Goal: Task Accomplishment & Management: Manage account settings

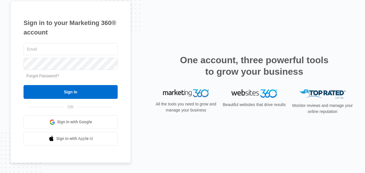
click at [348, 49] on div "Sign in to your Marketing 360® account Forgot Password? Sign In OR" at bounding box center [182, 86] width 344 height 171
click at [342, 36] on div "Sign in to your Marketing 360® account Forgot Password? Sign In OR" at bounding box center [182, 86] width 344 height 171
click at [36, 47] on input "text" at bounding box center [70, 49] width 94 height 12
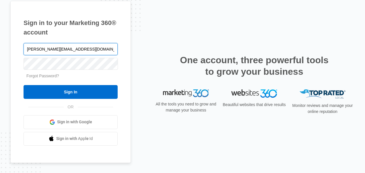
type input "[PERSON_NAME][EMAIL_ADDRESS][DOMAIN_NAME]"
click at [40, 75] on link "Forgot Password?" at bounding box center [42, 75] width 33 height 5
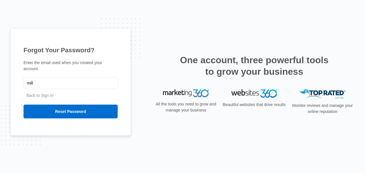
type input "[PERSON_NAME][EMAIL_ADDRESS][DOMAIN_NAME]"
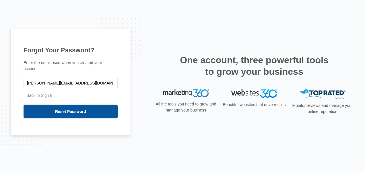
click at [48, 109] on input "Reset Password" at bounding box center [70, 111] width 94 height 14
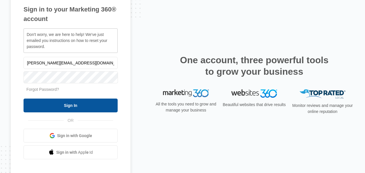
click at [43, 104] on input "Sign In" at bounding box center [70, 105] width 94 height 14
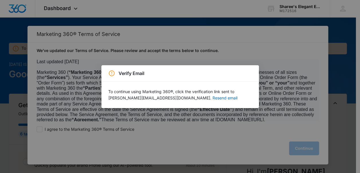
click at [172, 104] on div "To continue using Marketing 360®, click the verification link sent to miller.sh…" at bounding box center [180, 94] width 158 height 26
click at [213, 97] on button "Resend email" at bounding box center [225, 98] width 25 height 4
click at [213, 98] on button "Resend email" at bounding box center [225, 98] width 25 height 4
click at [311, 110] on div "Verify Email To continue using Marketing 360®, click the verification link sent…" at bounding box center [180, 86] width 360 height 173
click at [307, 118] on div "Verify Email To continue using Marketing 360®, click the verification link sent…" at bounding box center [180, 86] width 360 height 173
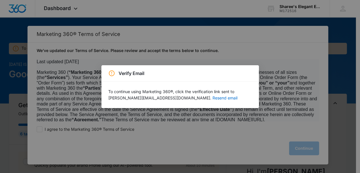
click at [289, 113] on div "Verify Email To continue using Marketing 360®, click the verification link sent…" at bounding box center [180, 86] width 360 height 173
click at [317, 57] on div "Verify Email To continue using Marketing 360®, click the verification link sent…" at bounding box center [180, 86] width 360 height 173
click at [314, 59] on div "Verify Email To continue using Marketing 360®, click the verification link sent…" at bounding box center [180, 86] width 360 height 173
click at [317, 103] on div "Verify Email To continue using Marketing 360®, click the verification link sent…" at bounding box center [180, 86] width 360 height 173
click at [318, 100] on div "Verify Email To continue using Marketing 360®, click the verification link sent…" at bounding box center [180, 86] width 360 height 173
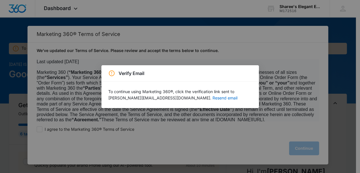
click at [318, 99] on div "Verify Email To continue using Marketing 360®, click the verification link sent…" at bounding box center [180, 86] width 360 height 173
click at [28, 72] on div "Verify Email To continue using Marketing 360®, click the verification link sent…" at bounding box center [180, 86] width 360 height 173
click at [29, 68] on div "Verify Email To continue using Marketing 360®, click the verification link sent…" at bounding box center [180, 86] width 360 height 173
click at [21, 66] on div "Verify Email To continue using Marketing 360®, click the verification link sent…" at bounding box center [180, 86] width 360 height 173
click at [19, 69] on div "Verify Email To continue using Marketing 360®, click the verification link sent…" at bounding box center [180, 86] width 360 height 173
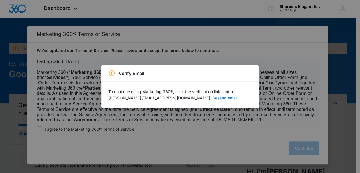
click at [22, 72] on div "Verify Email To continue using Marketing 360®, click the verification link sent…" at bounding box center [180, 86] width 360 height 173
click at [60, 11] on div "Verify Email To continue using Marketing 360®, click the verification link sent…" at bounding box center [180, 86] width 360 height 173
click at [50, 9] on div "Verify Email To continue using Marketing 360®, click the verification link sent…" at bounding box center [180, 86] width 360 height 173
click at [54, 6] on div "Verify Email To continue using Marketing 360®, click the verification link sent…" at bounding box center [180, 86] width 360 height 173
click at [51, 7] on div "Verify Email To continue using Marketing 360®, click the verification link sent…" at bounding box center [180, 86] width 360 height 173
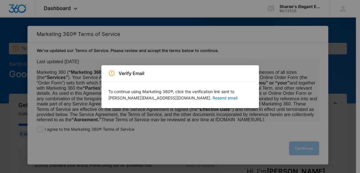
click at [50, 7] on div "Verify Email To continue using Marketing 360®, click the verification link sent…" at bounding box center [180, 86] width 360 height 173
click at [114, 79] on div "Verify Email" at bounding box center [180, 73] width 158 height 16
click at [110, 73] on icon at bounding box center [111, 73] width 7 height 7
click at [112, 71] on icon at bounding box center [111, 73] width 7 height 7
click at [114, 72] on icon at bounding box center [112, 73] width 6 height 6
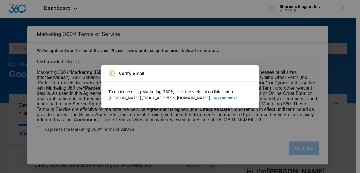
click at [287, 112] on div "Verify Email To continue using Marketing 360®, click the verification link sent…" at bounding box center [180, 86] width 360 height 173
click at [285, 116] on div "Verify Email To continue using Marketing 360®, click the verification link sent…" at bounding box center [180, 86] width 360 height 173
drag, startPoint x: 285, startPoint y: 116, endPoint x: 250, endPoint y: 117, distance: 34.7
click at [250, 117] on div "Verify Email To continue using Marketing 360®, click the verification link sent…" at bounding box center [180, 86] width 360 height 173
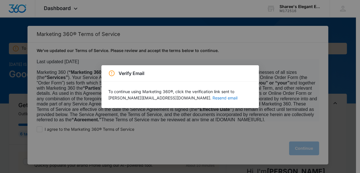
click at [213, 97] on button "Resend email" at bounding box center [225, 98] width 25 height 4
click at [236, 134] on div "Verify Email To continue using Marketing 360®, click the verification link sent…" at bounding box center [180, 86] width 360 height 173
click at [234, 136] on div "Verify Email To continue using Marketing 360®, click the verification link sent…" at bounding box center [180, 86] width 360 height 173
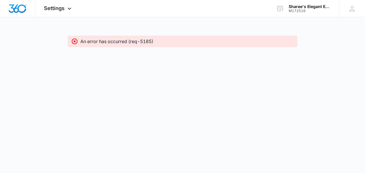
click at [74, 39] on icon at bounding box center [75, 41] width 6 height 6
click at [73, 40] on icon at bounding box center [74, 41] width 7 height 7
click at [76, 40] on icon at bounding box center [74, 41] width 7 height 7
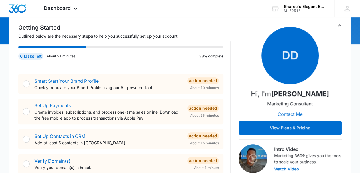
scroll to position [69, 0]
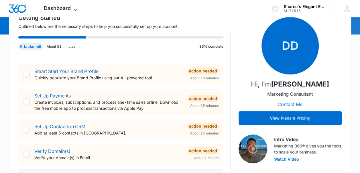
click at [73, 9] on icon at bounding box center [75, 10] width 7 height 7
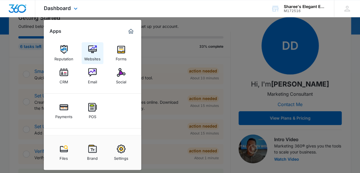
click at [95, 50] on img at bounding box center [92, 49] width 9 height 9
